Goal: Check status: Check status

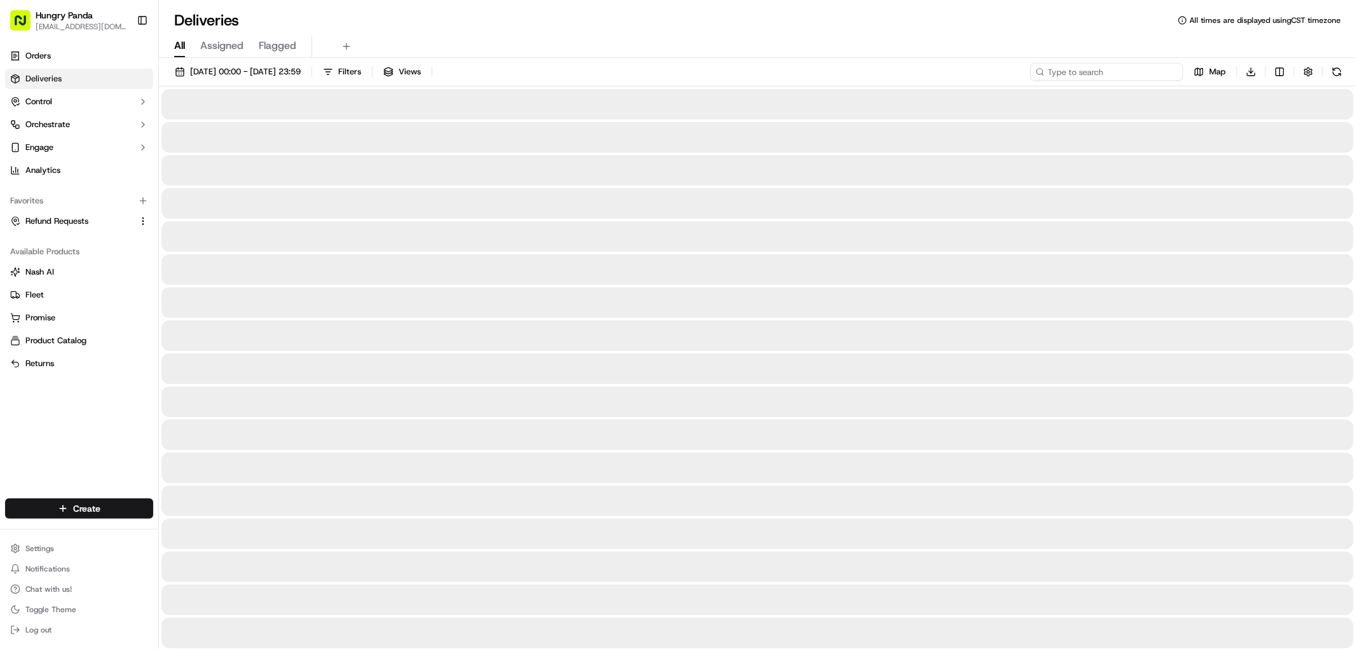
click at [1096, 74] on input at bounding box center [1107, 72] width 153 height 18
paste input "8349217238851709591570"
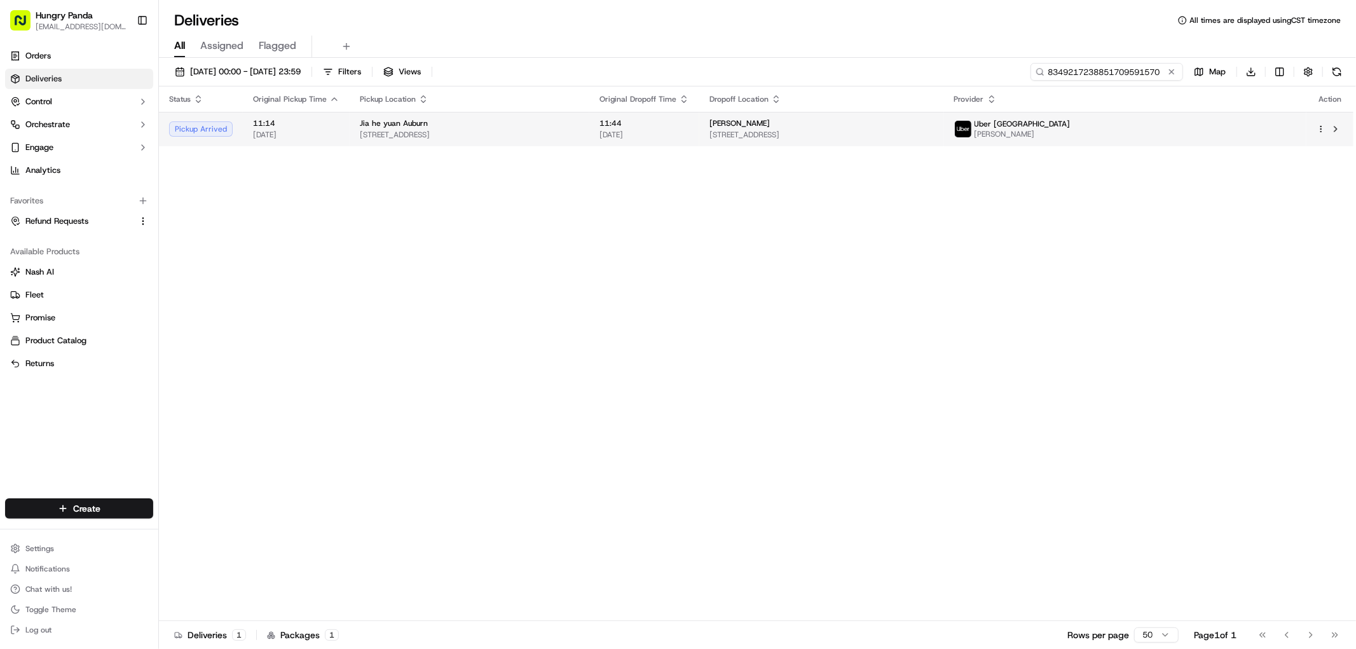
type input "8349217238851709591570"
click at [934, 137] on span "[STREET_ADDRESS]" at bounding box center [822, 135] width 224 height 10
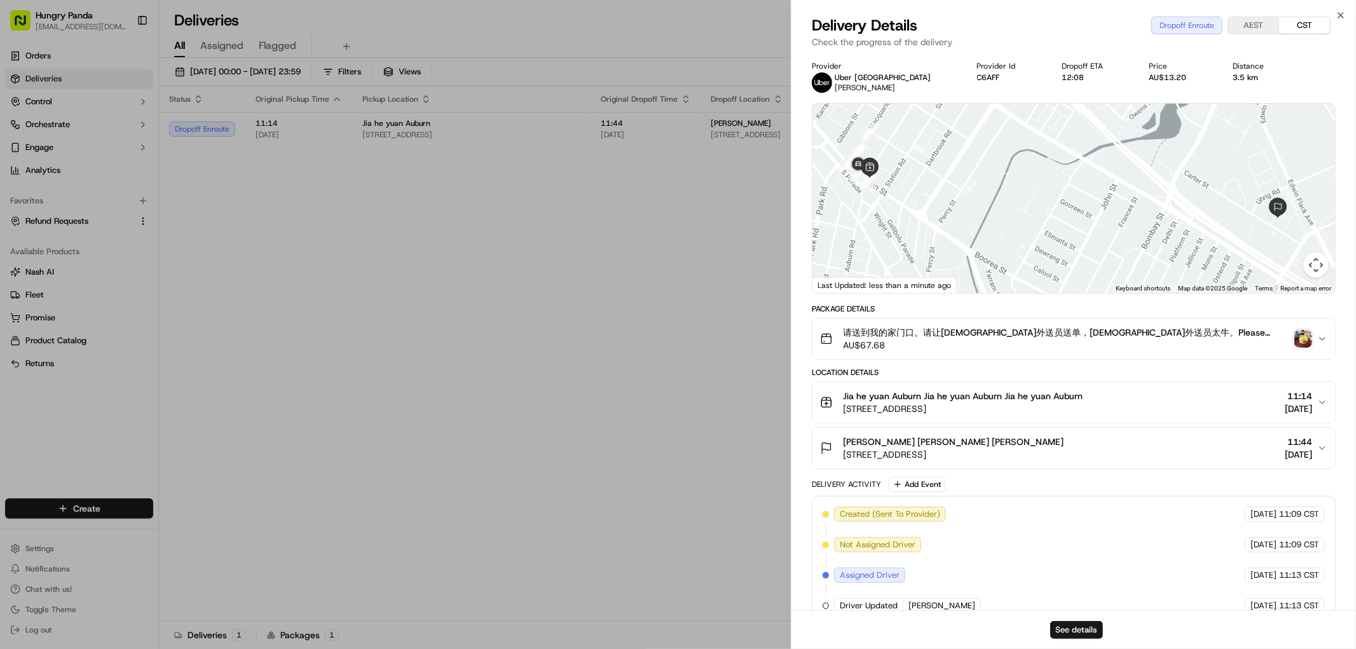
click at [1313, 337] on div "请送到我的家门口。请让[DEMOGRAPHIC_DATA]外送员送单，[DEMOGRAPHIC_DATA]外送员太牛。Please deliver to my…" at bounding box center [1068, 338] width 497 height 25
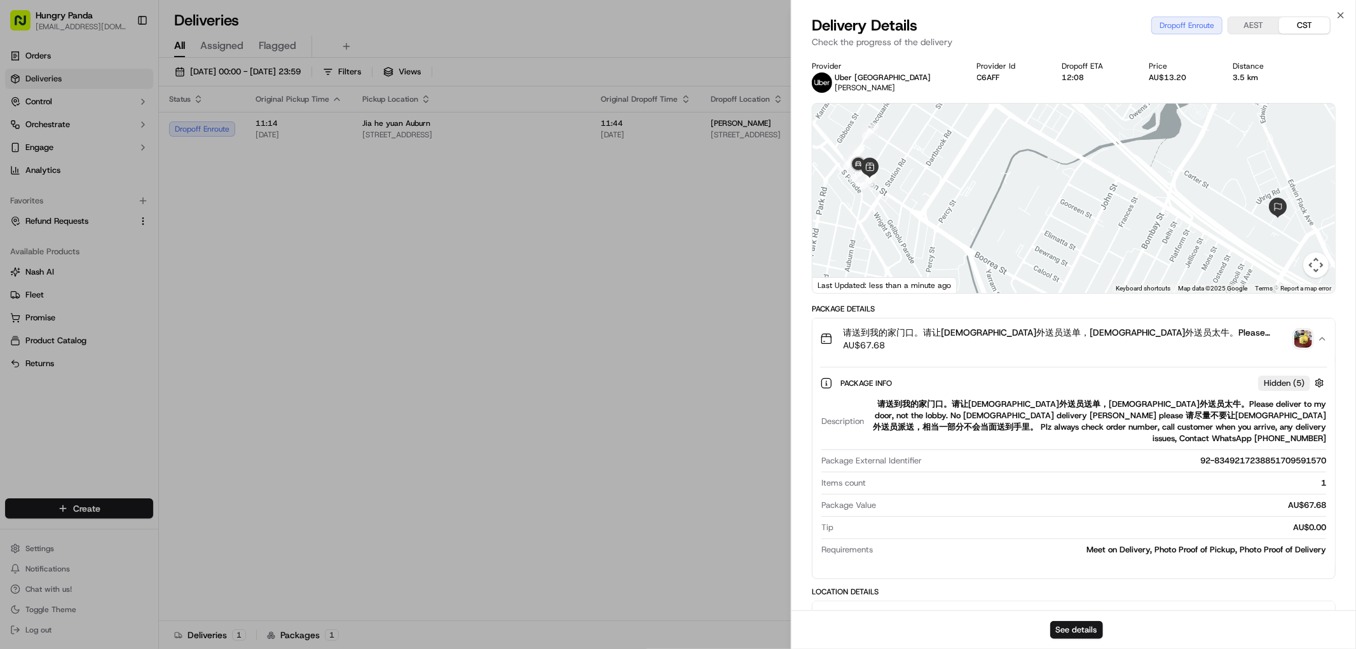
click at [1304, 334] on img "button" at bounding box center [1304, 339] width 18 height 18
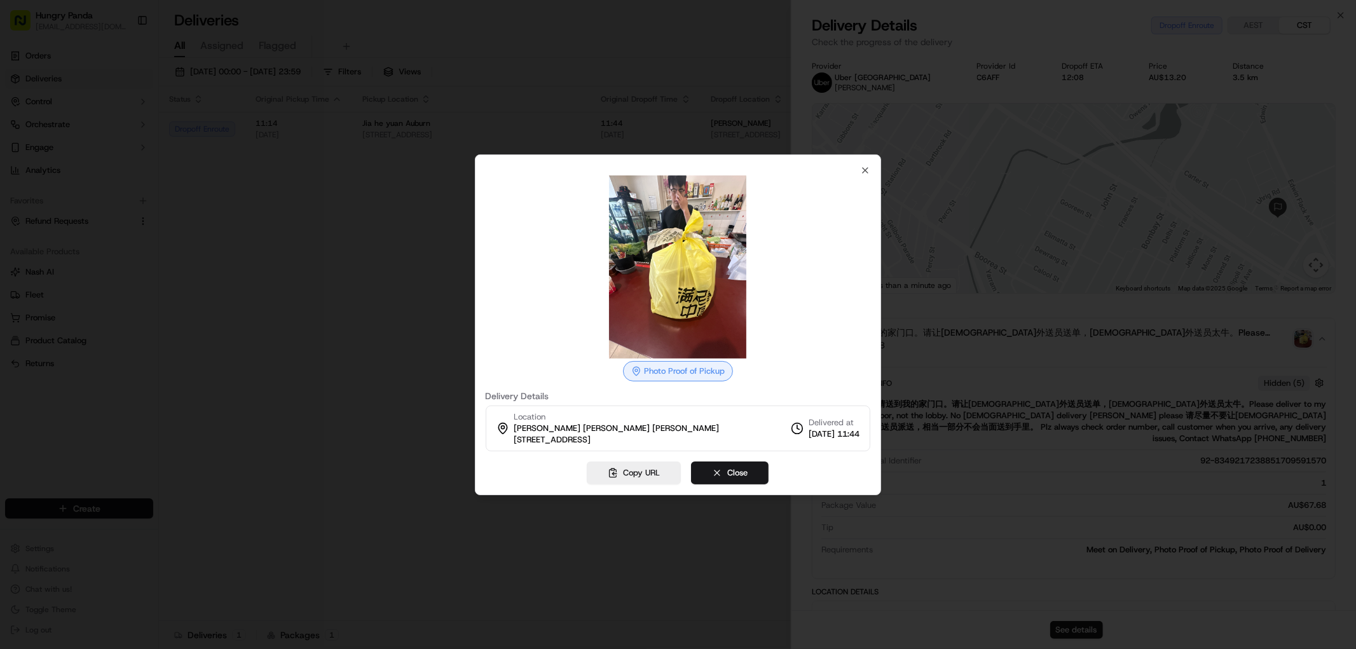
click at [726, 291] on img at bounding box center [677, 266] width 183 height 183
